Goal: Browse casually: Explore the website without a specific task or goal

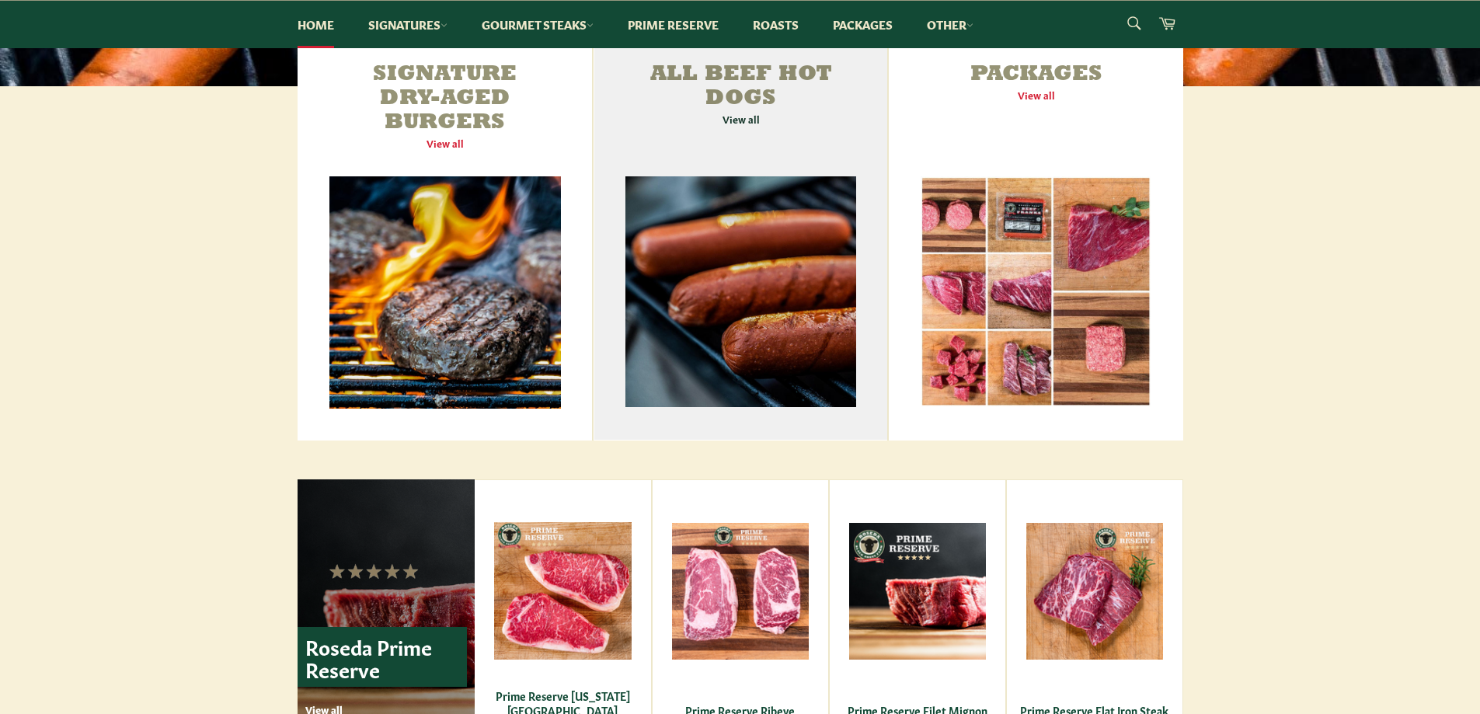
scroll to position [699, 0]
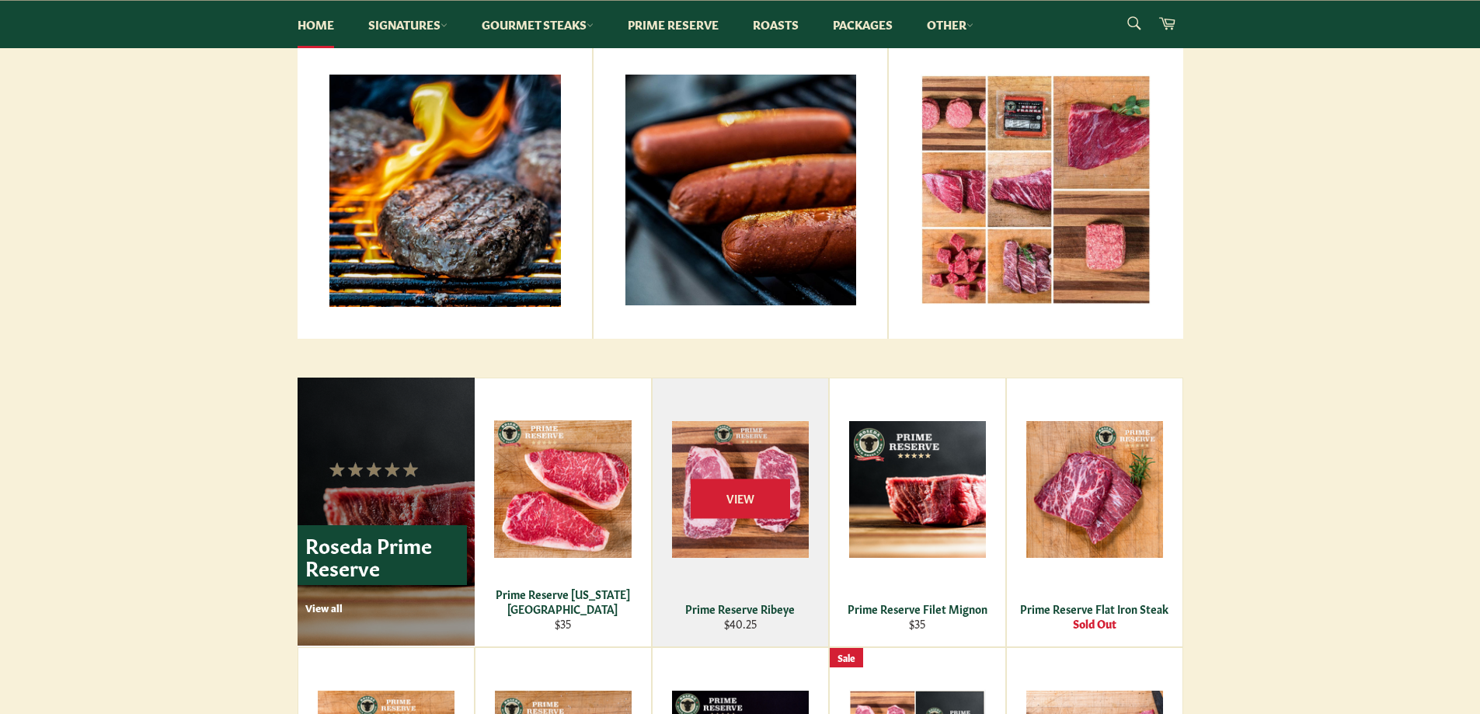
click at [772, 608] on div "Prime Reserve Ribeye" at bounding box center [740, 608] width 156 height 15
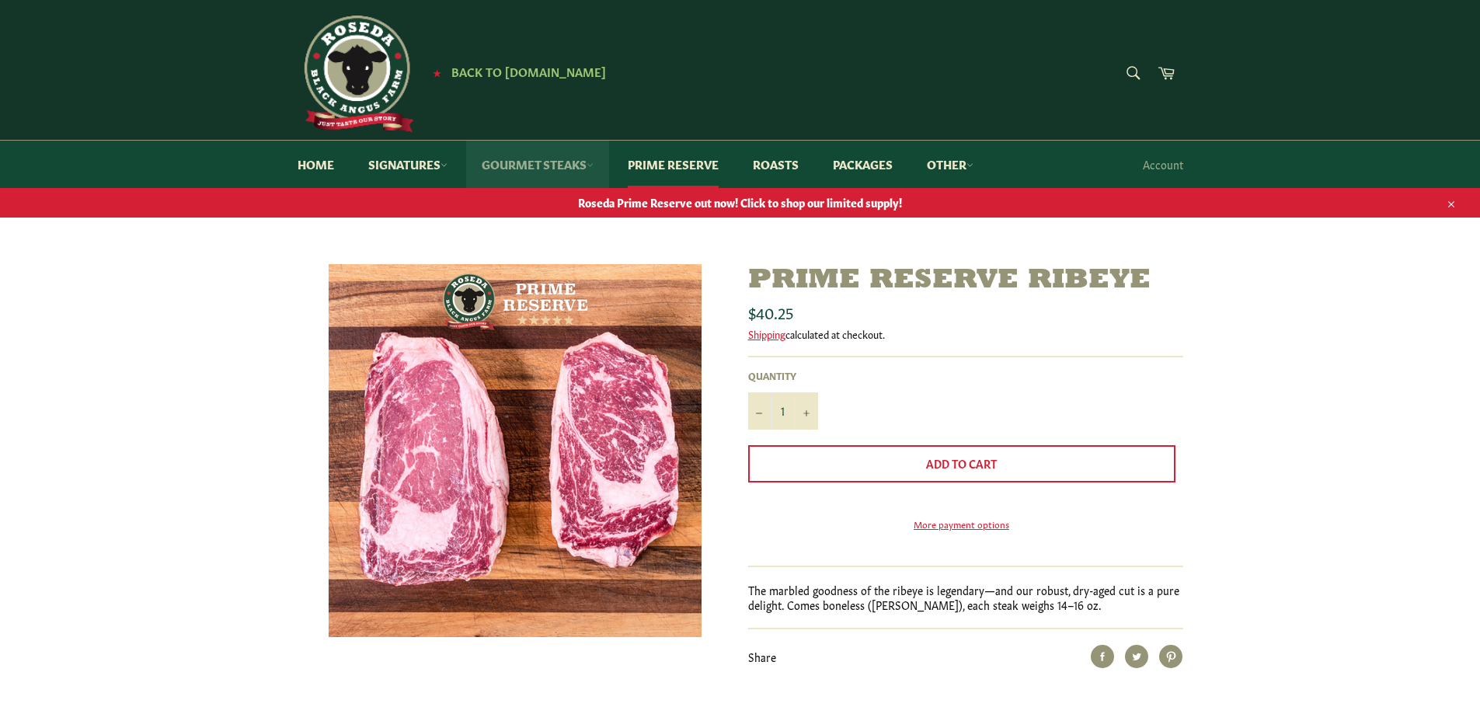
click at [552, 159] on link "Gourmet Steaks" at bounding box center [537, 164] width 143 height 47
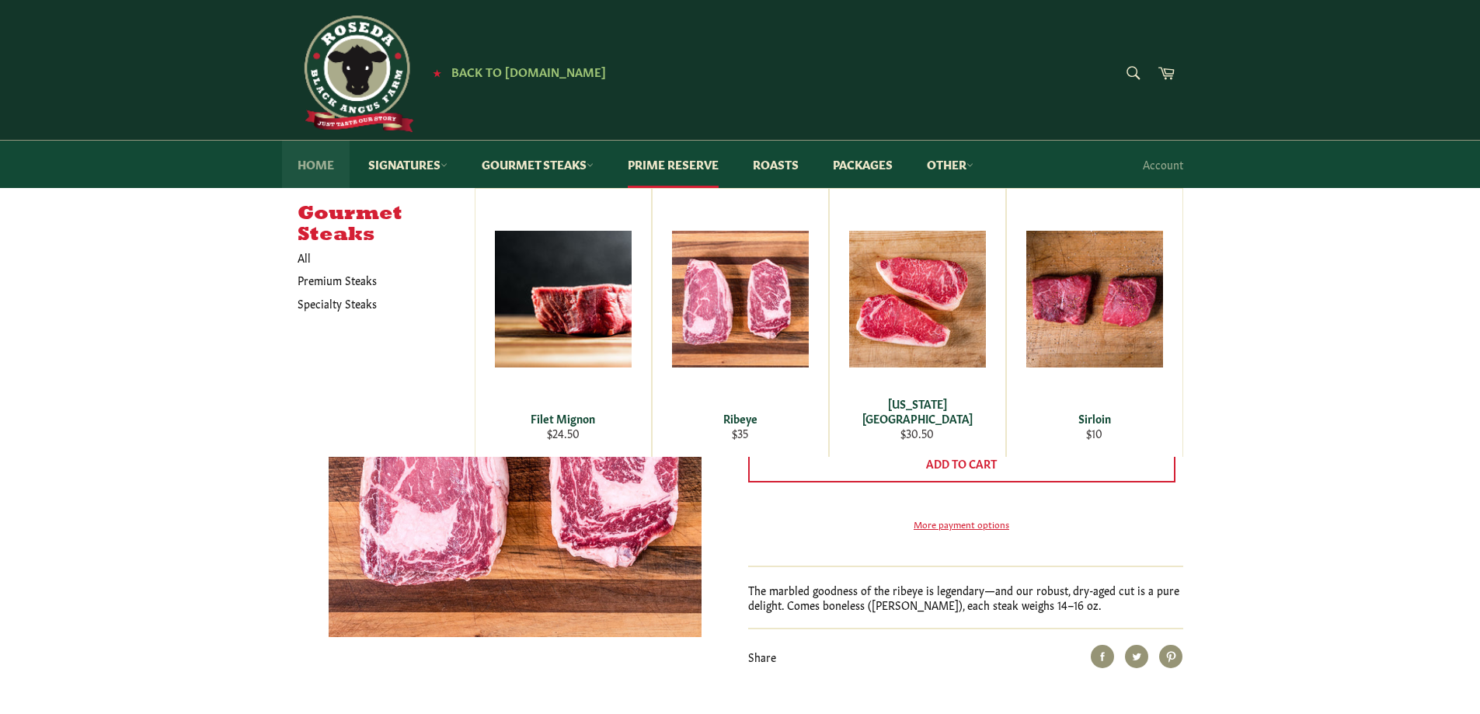
click at [327, 160] on link "Home" at bounding box center [316, 164] width 68 height 47
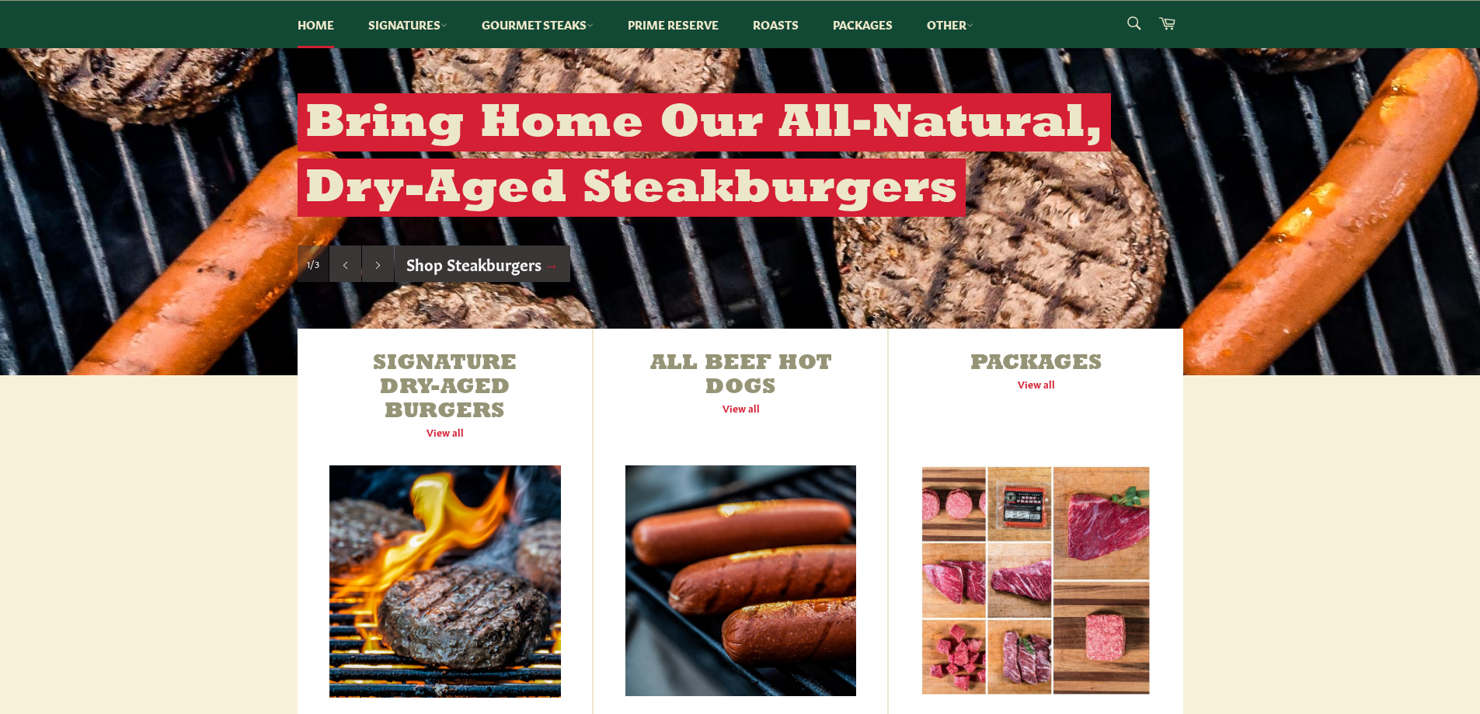
scroll to position [311, 0]
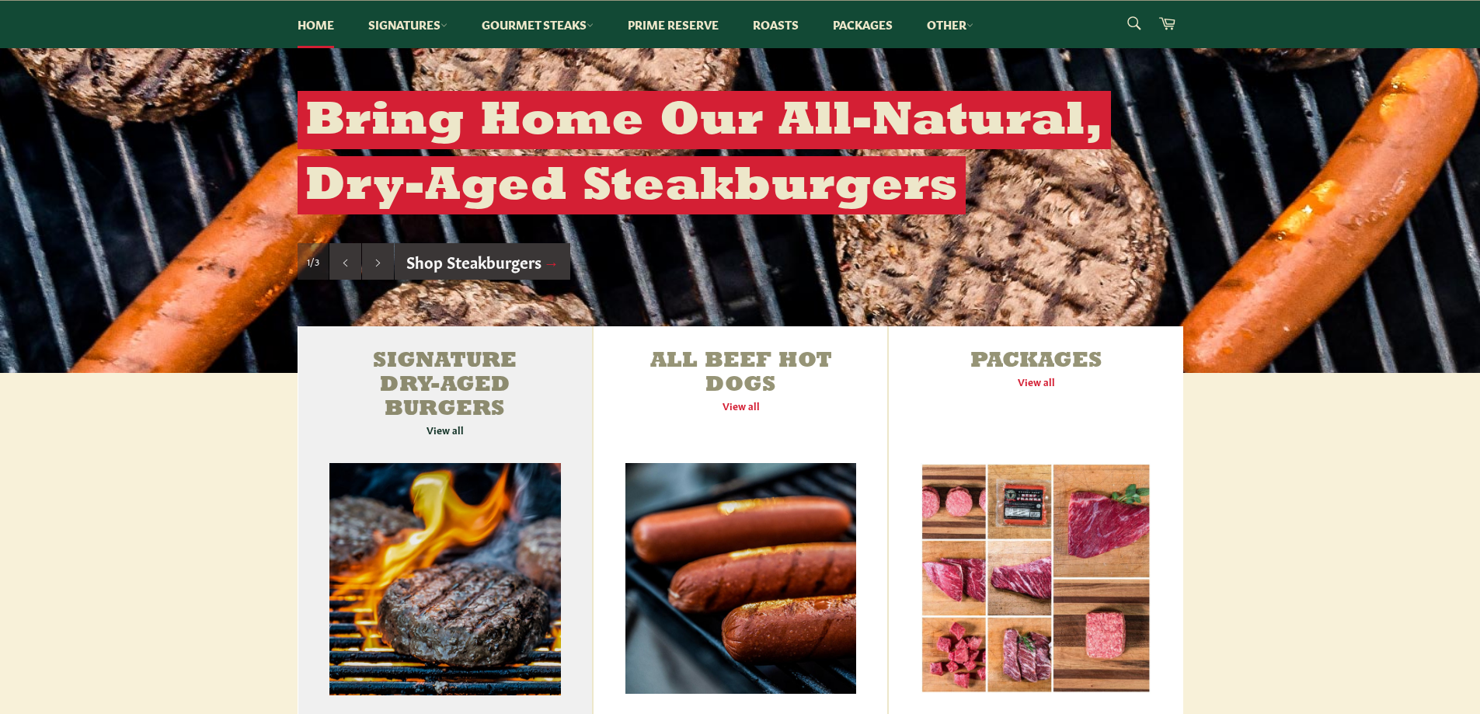
click at [473, 392] on link "Signature Dry-Aged Burgers View all" at bounding box center [445, 526] width 295 height 401
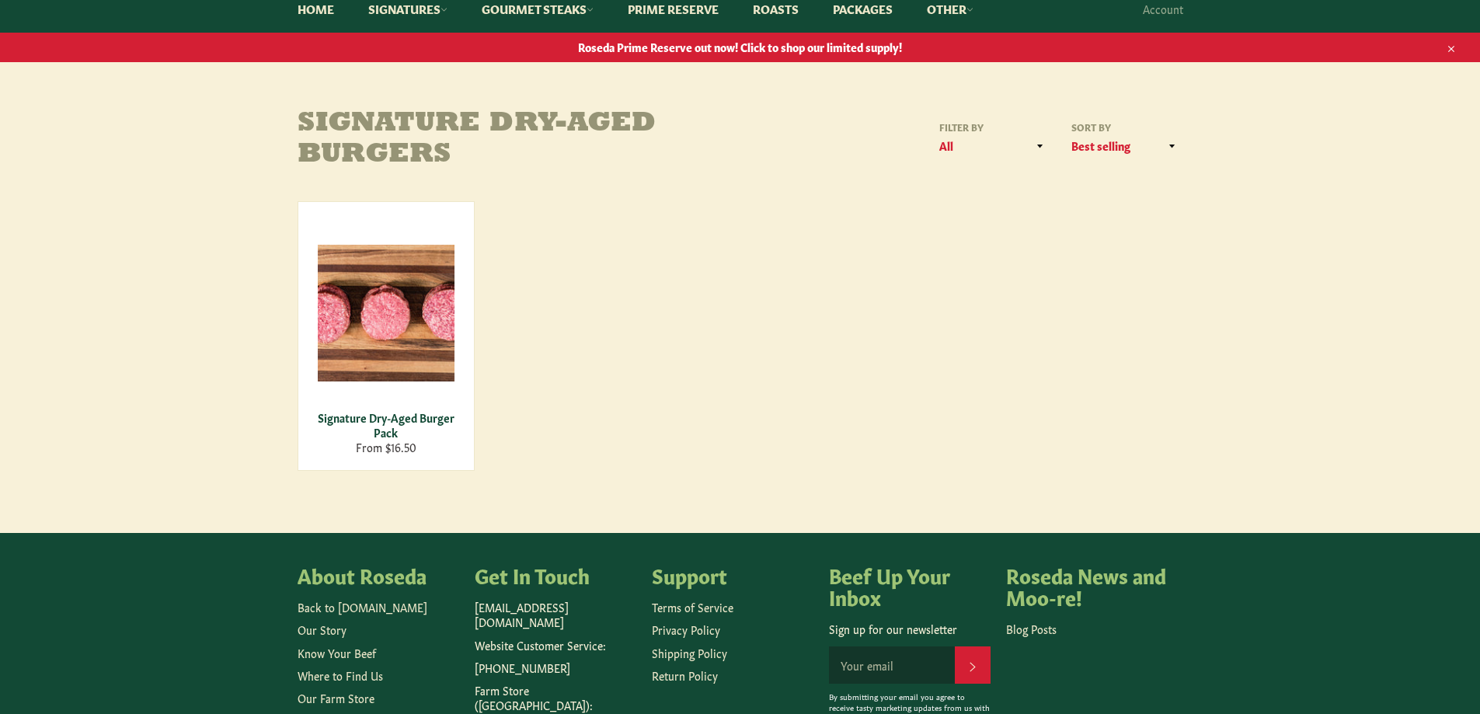
scroll to position [233, 0]
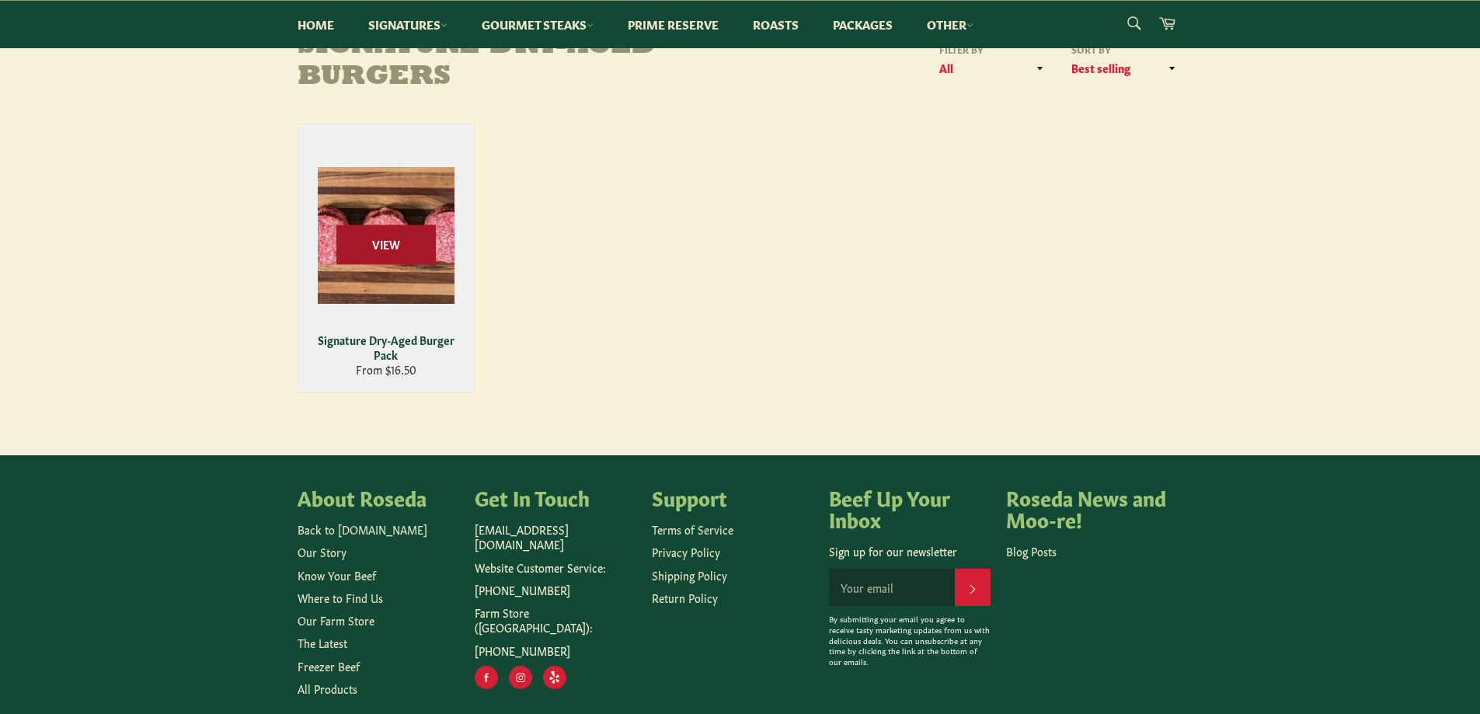
click at [413, 256] on span "View" at bounding box center [385, 245] width 99 height 40
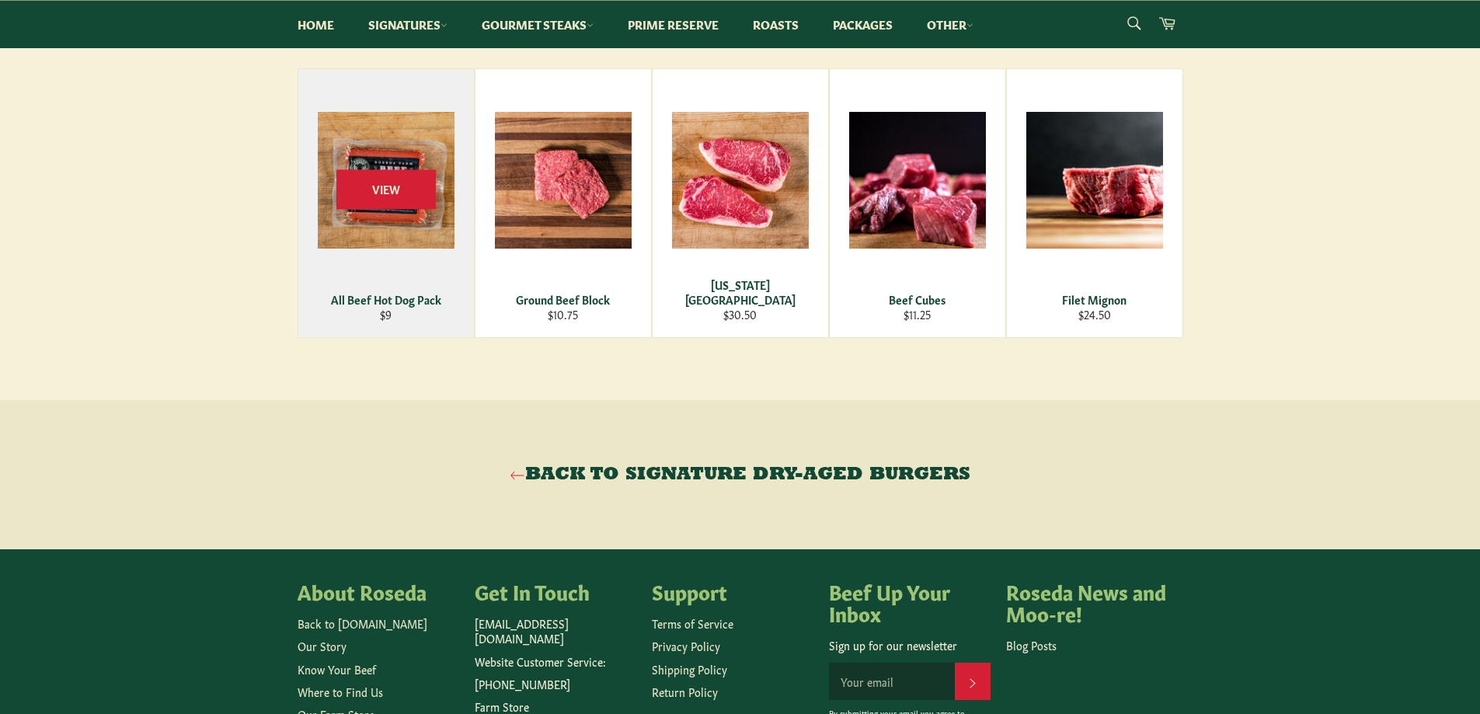
scroll to position [1088, 0]
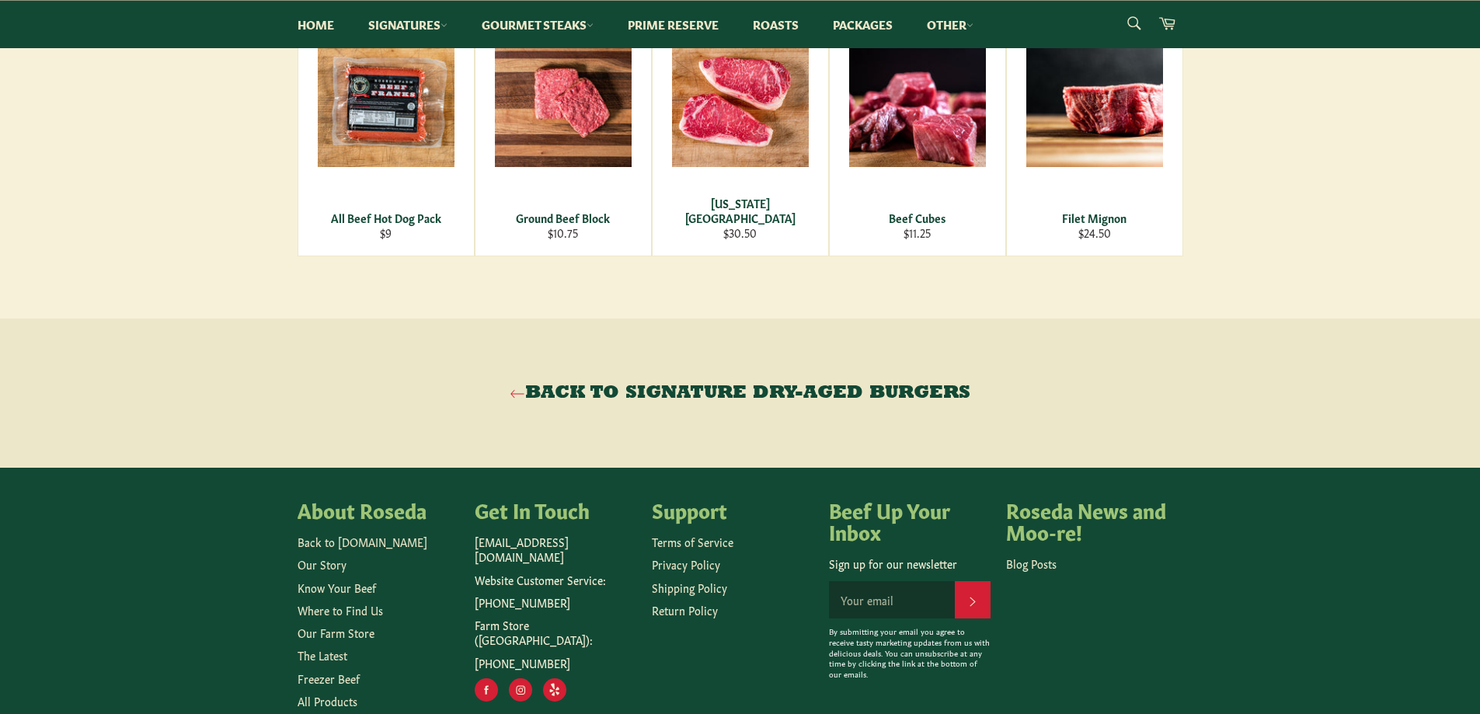
click at [739, 406] on link "Back to Signature Dry-Aged Burgers" at bounding box center [740, 393] width 1449 height 25
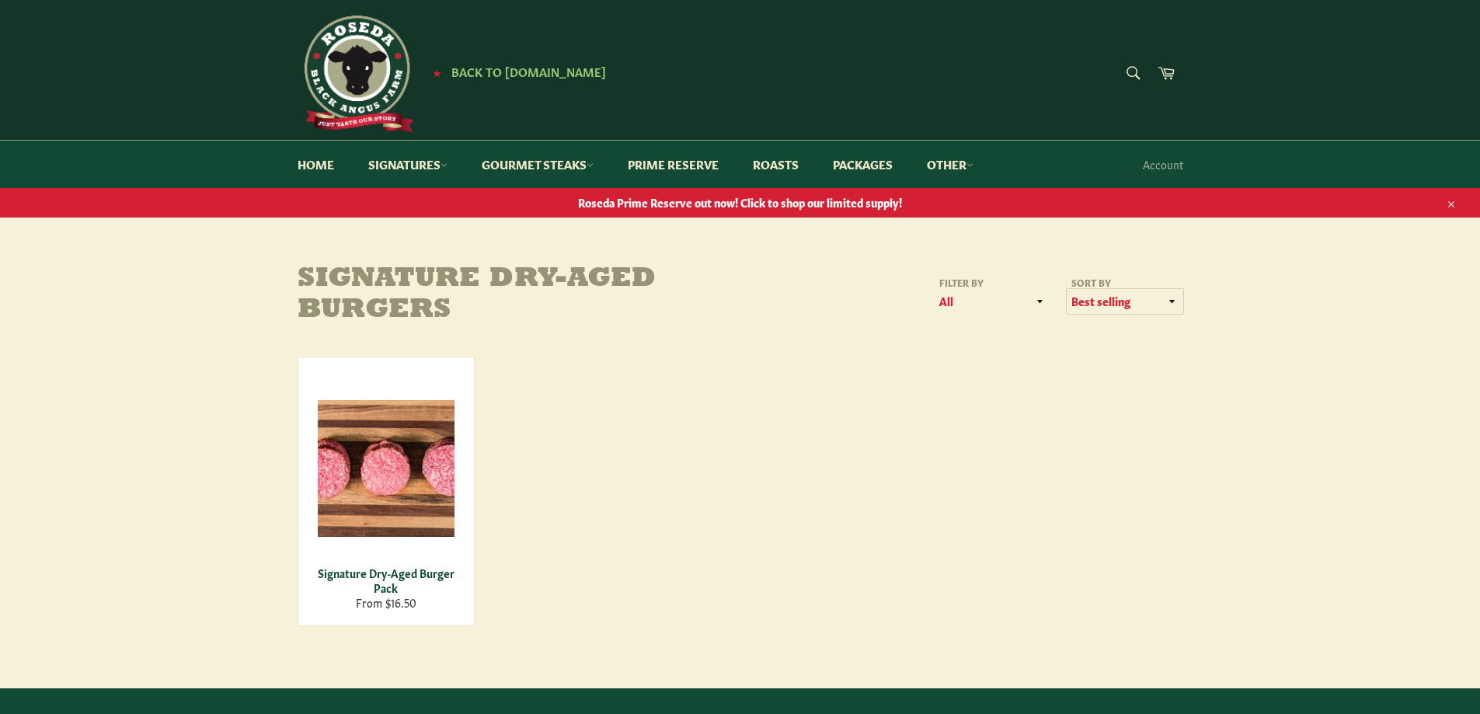
click at [1086, 295] on select "Featured Best selling Alphabetically, A-Z Alphabetically, Z-A Price, low to hig…" at bounding box center [1125, 302] width 117 height 26
click at [1067, 289] on select "Featured Best selling Alphabetically, A-Z Alphabetically, Z-A Price, low to hig…" at bounding box center [1125, 302] width 117 height 26
click at [1093, 354] on div "Signature Dry-Aged Burgers Filter by All Steakburgers & Hotdogs Sort by Feature…" at bounding box center [740, 445] width 917 height 362
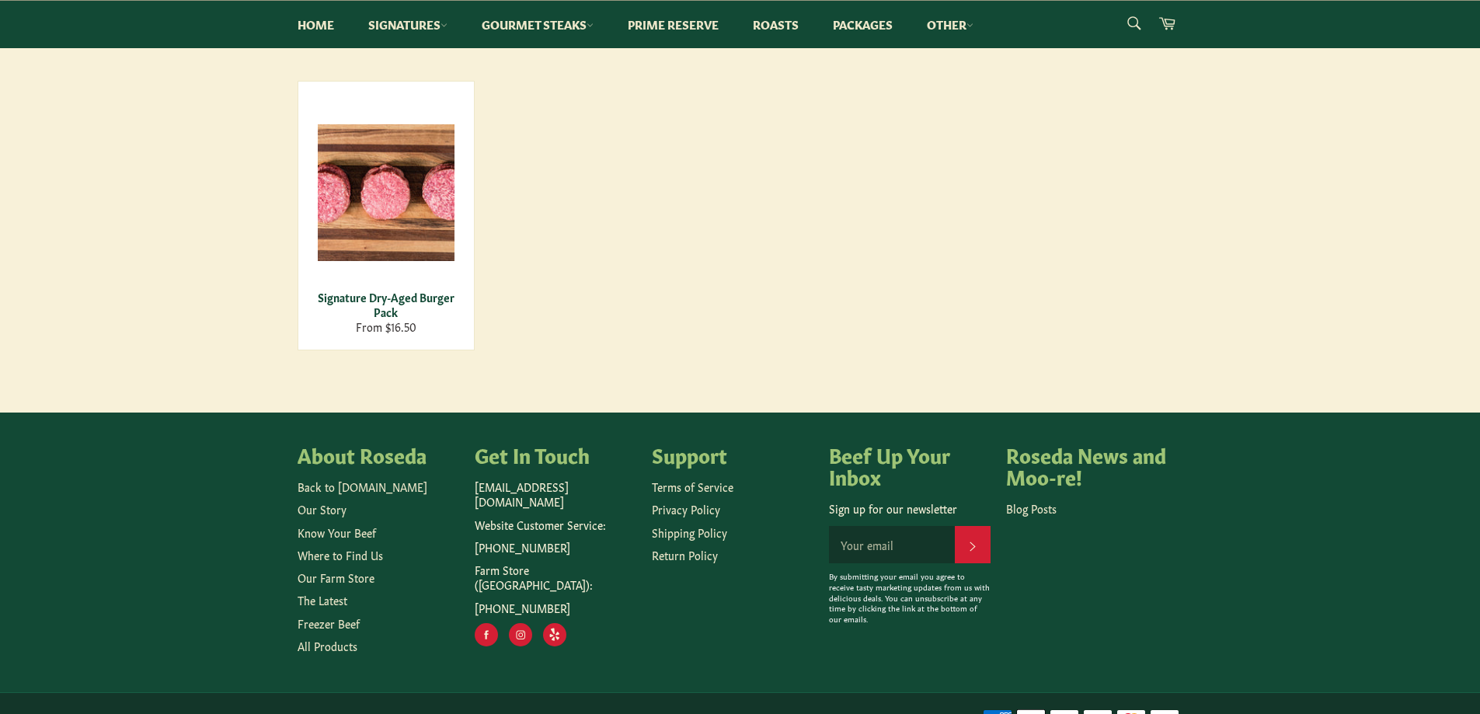
scroll to position [305, 0]
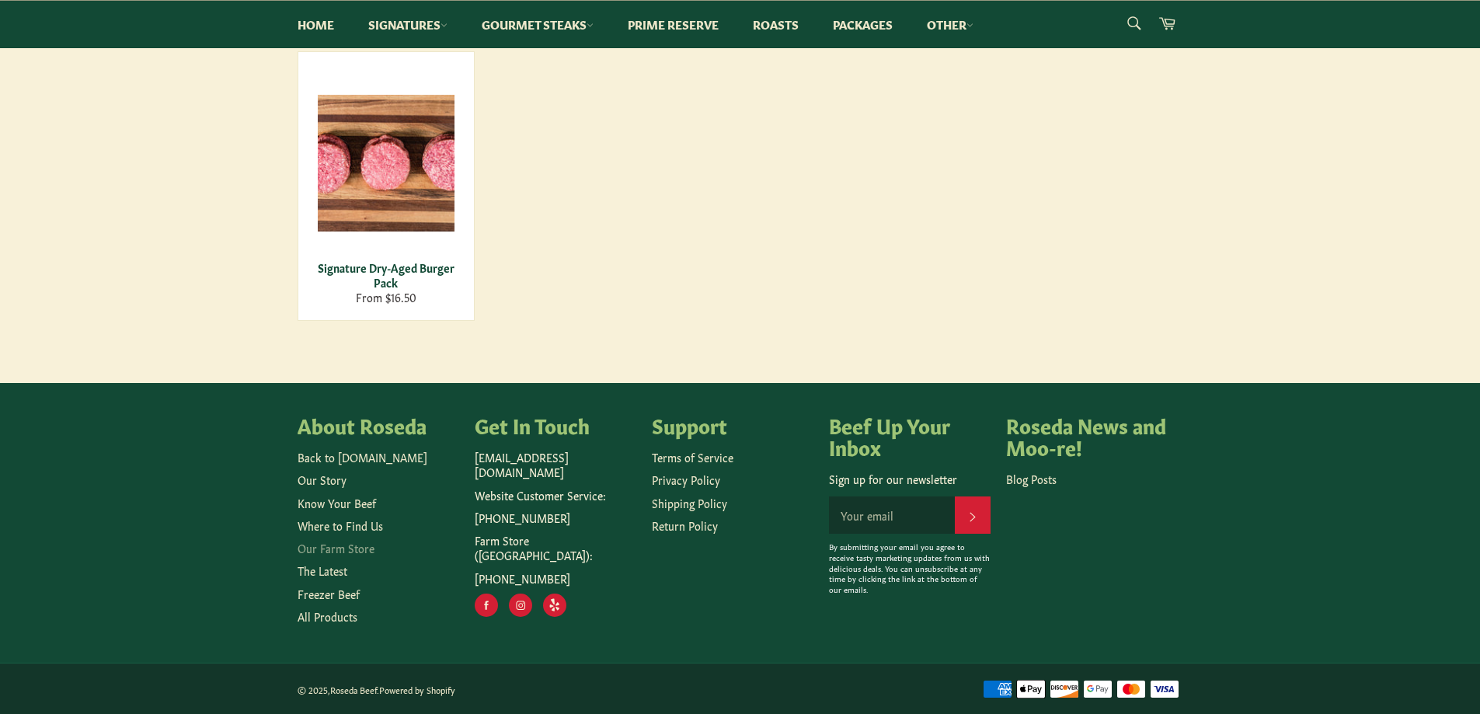
click at [358, 546] on link "Our Farm Store" at bounding box center [336, 548] width 77 height 16
